Goal: Information Seeking & Learning: Learn about a topic

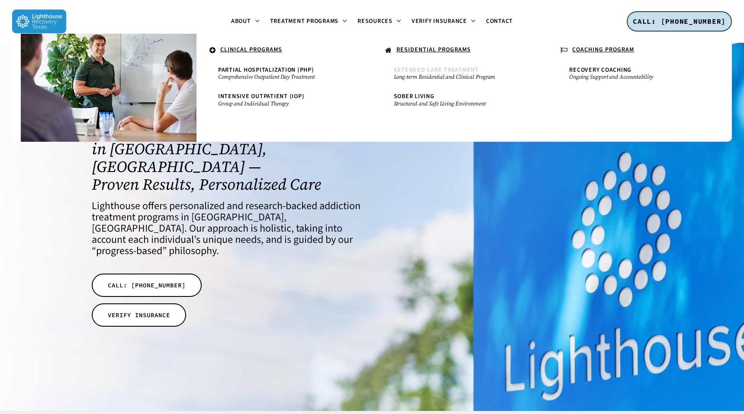
click at [434, 67] on span "Extended Care Treatment" at bounding box center [436, 70] width 85 height 9
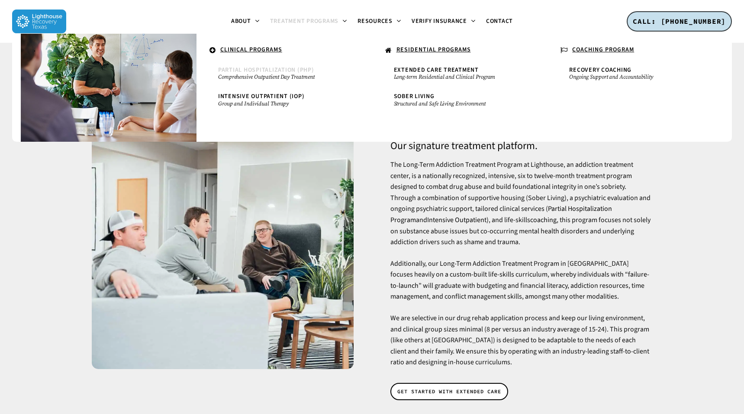
click at [268, 68] on span "Partial Hospitalization (PHP)" at bounding box center [266, 70] width 96 height 9
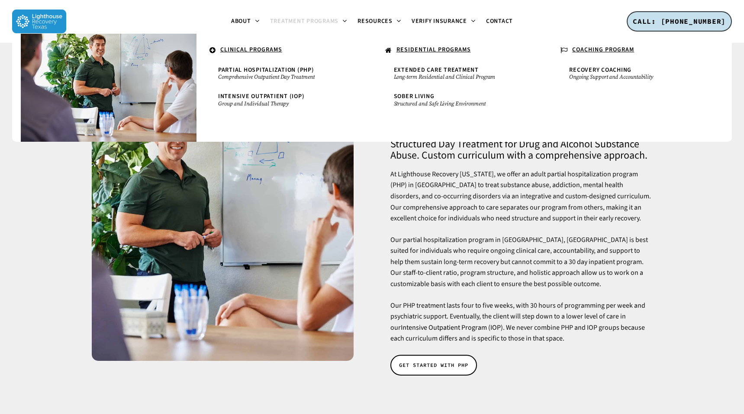
click at [412, 47] on u "RESIDENTIAL PROGRAMS" at bounding box center [433, 49] width 74 height 9
click at [413, 98] on span "Sober Living" at bounding box center [414, 96] width 41 height 9
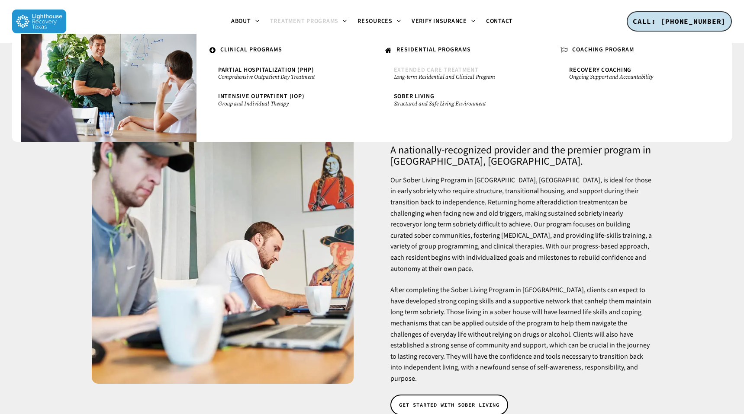
click at [415, 67] on span "Extended Care Treatment" at bounding box center [436, 70] width 85 height 9
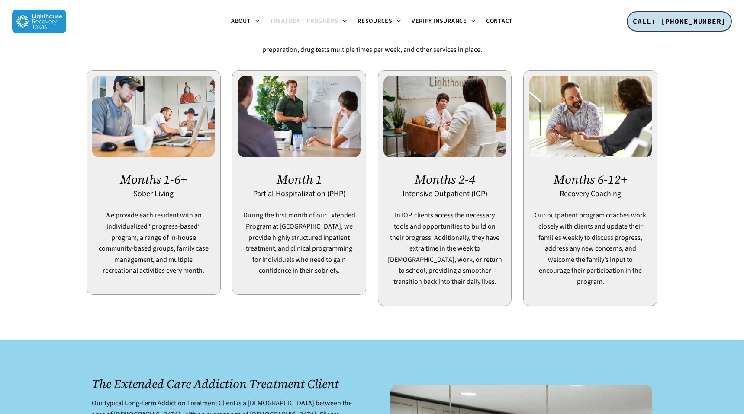
scroll to position [561, 0]
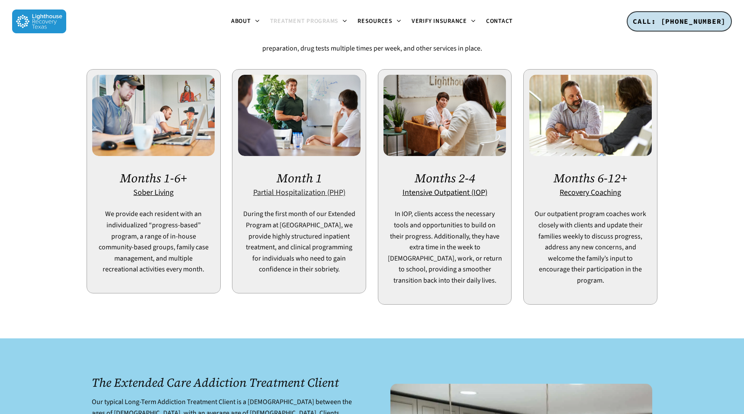
click at [313, 187] on u "Partial Hospitalization (PHP)" at bounding box center [299, 192] width 92 height 11
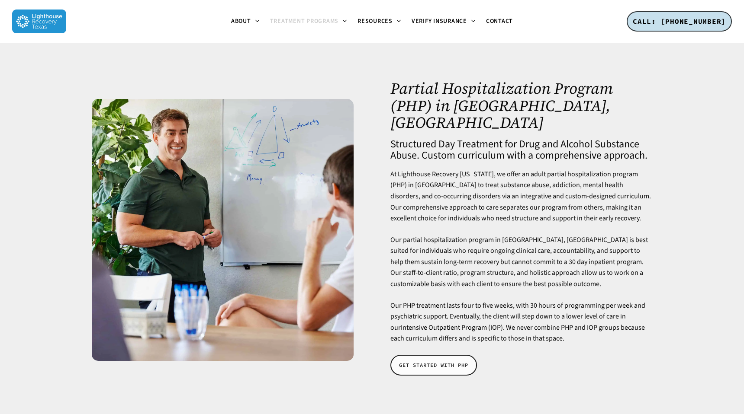
click at [434, 361] on span "GET STARTED WITH PHP" at bounding box center [433, 365] width 69 height 9
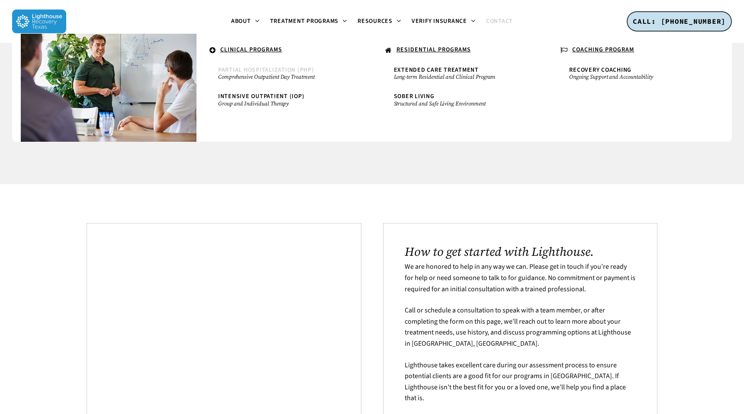
click at [273, 71] on span "Partial Hospitalization (PHP)" at bounding box center [266, 70] width 96 height 9
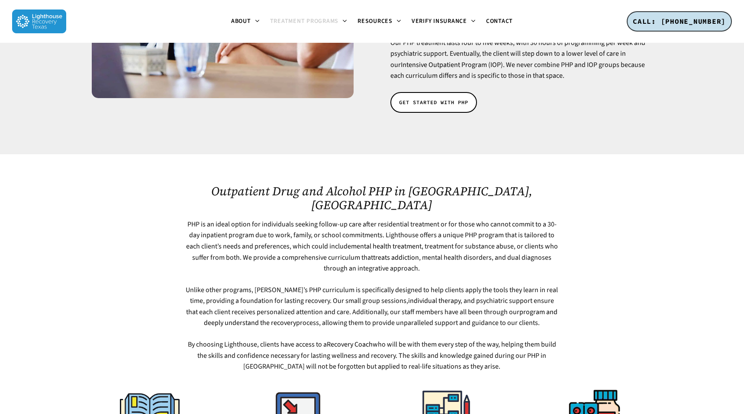
scroll to position [263, 0]
